Goal: Information Seeking & Learning: Find specific fact

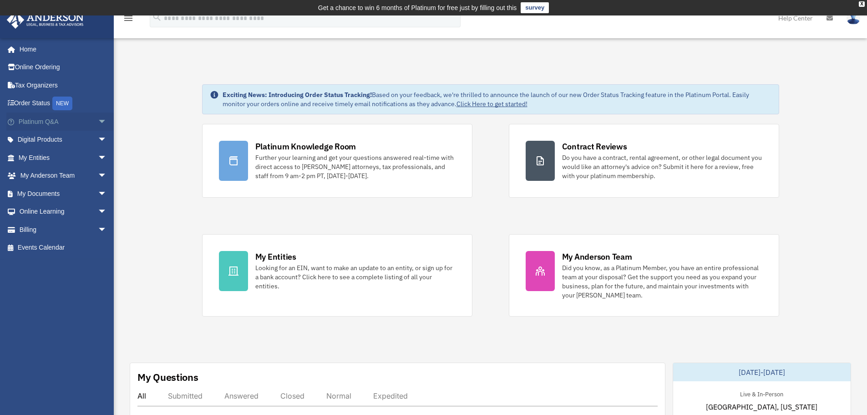
click at [49, 125] on link "Platinum Q&A arrow_drop_down" at bounding box center [63, 121] width 114 height 18
click at [98, 122] on span "arrow_drop_down" at bounding box center [107, 121] width 18 height 19
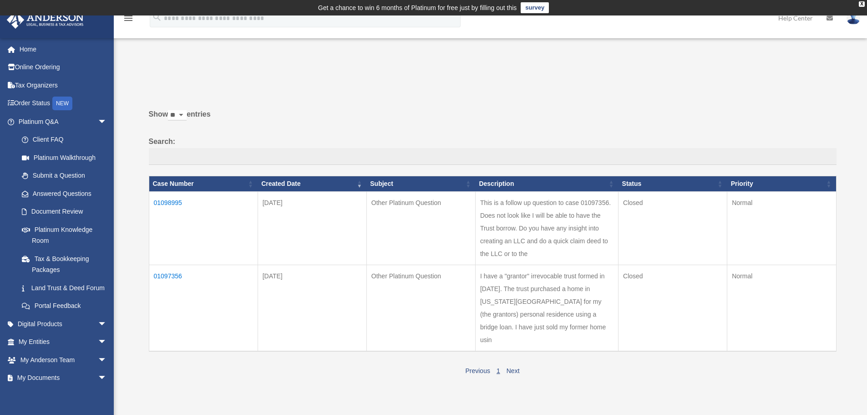
click at [175, 287] on td "01097356" at bounding box center [203, 307] width 109 height 86
click at [515, 374] on link "Next" at bounding box center [513, 370] width 13 height 7
click at [513, 316] on td "I have a "grantor" irrevocable trust formed in 2000. The trust purchased a home…" at bounding box center [546, 307] width 143 height 86
click at [424, 325] on td "Other Platinum Question" at bounding box center [420, 307] width 109 height 86
click at [169, 201] on td "01098995" at bounding box center [203, 227] width 109 height 73
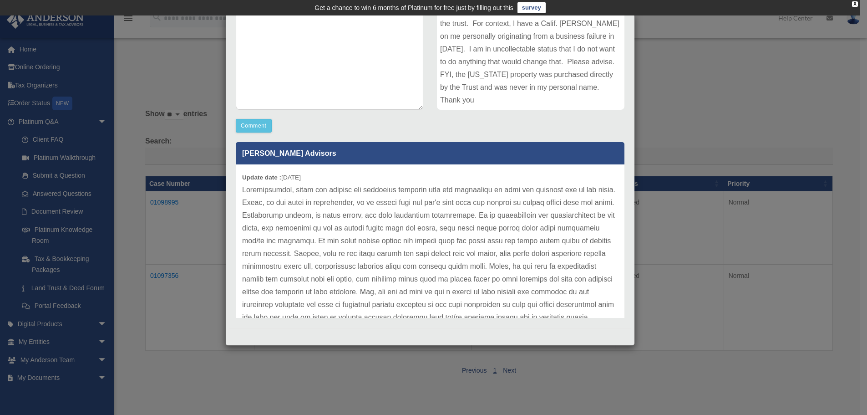
scroll to position [25, 0]
